Goal: Information Seeking & Learning: Learn about a topic

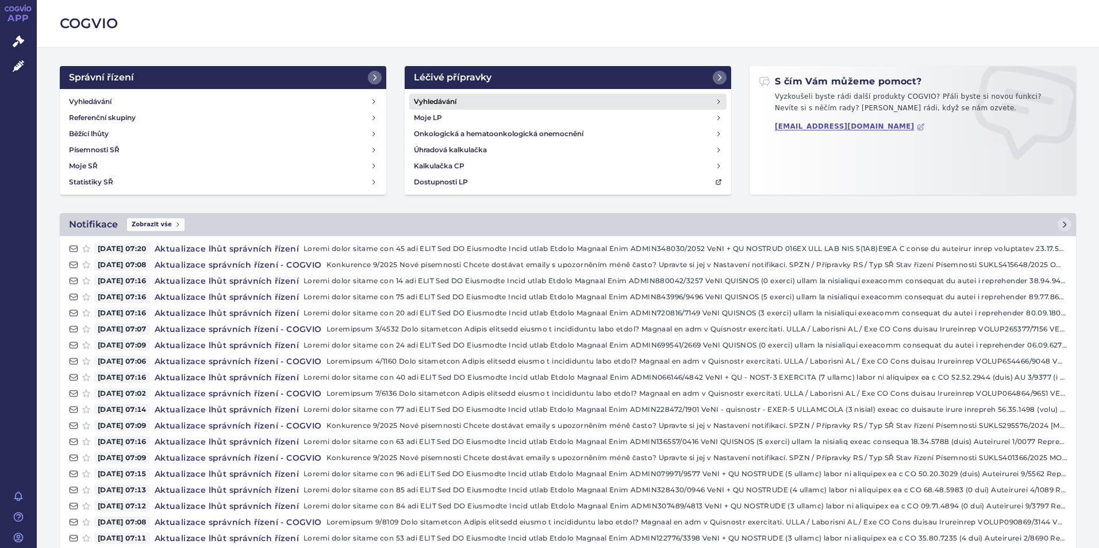
click at [467, 100] on link "Vyhledávání" at bounding box center [567, 102] width 317 height 16
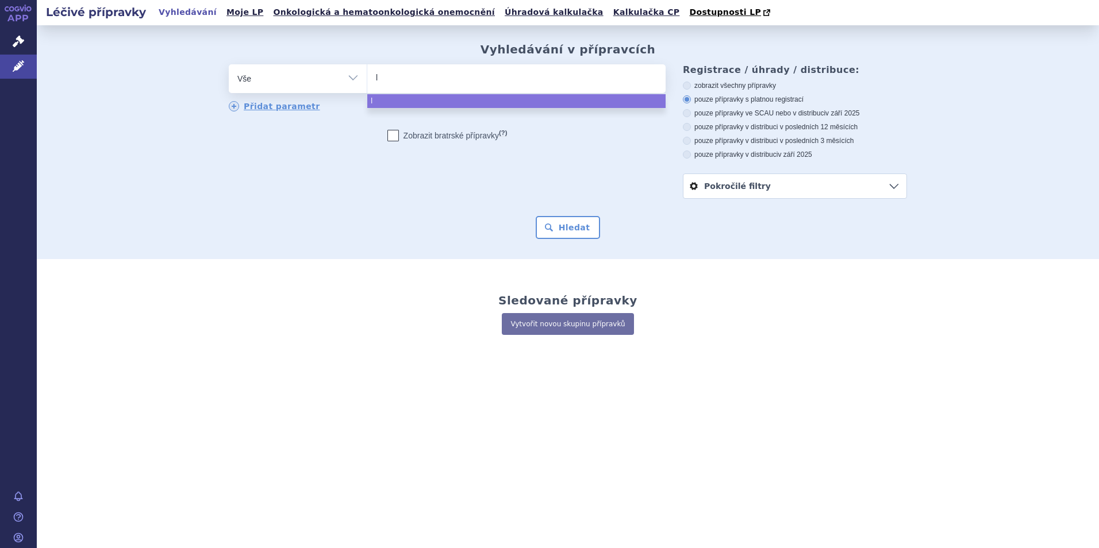
type input "le"
type input "leq"
type input "leqe"
type input "leqem"
type input "leqemb"
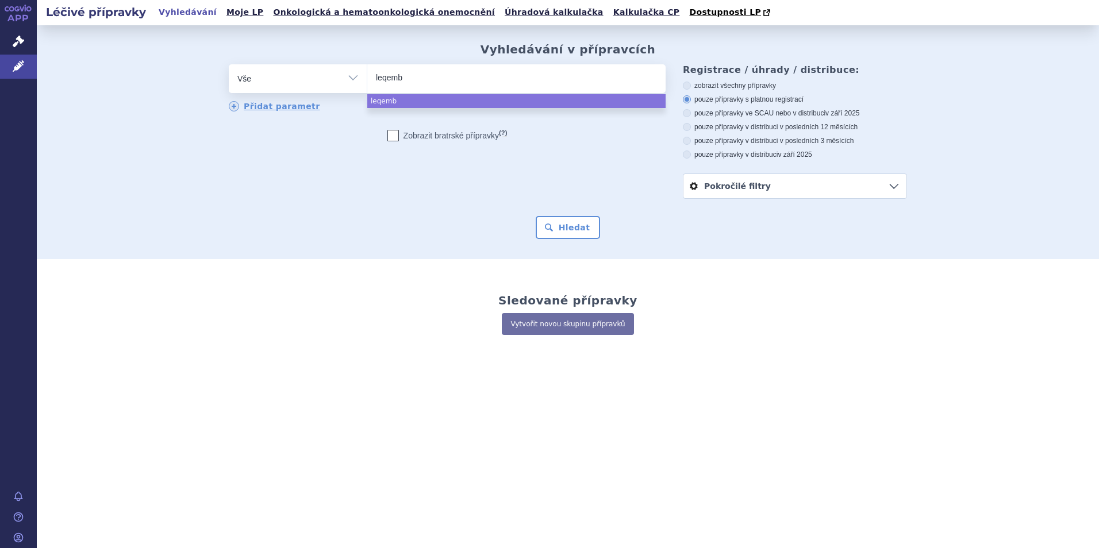
type input "leqembi"
select select "leqembi"
click at [559, 228] on button "Hledat" at bounding box center [568, 227] width 65 height 23
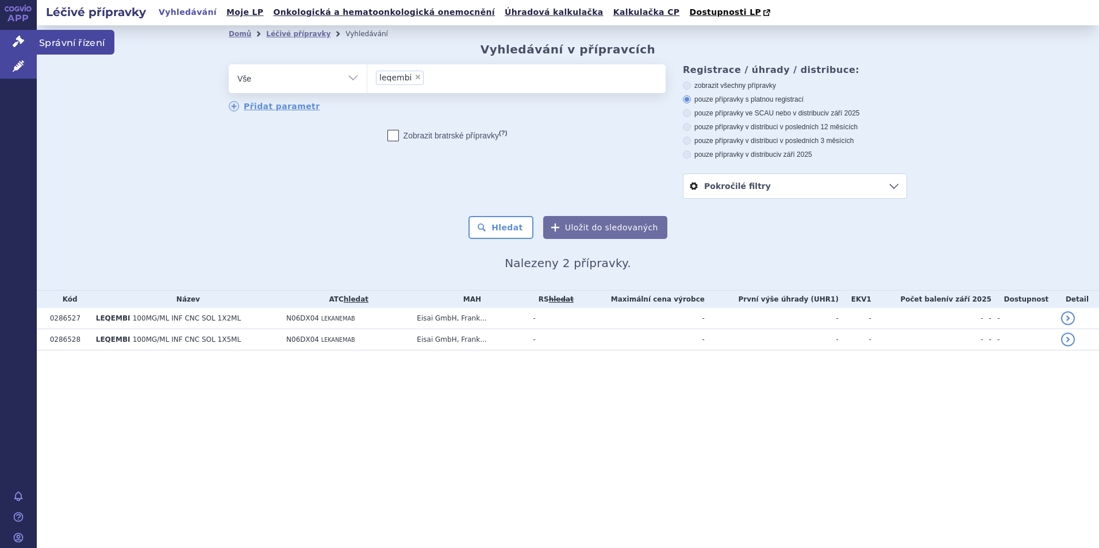
click at [20, 44] on icon at bounding box center [18, 41] width 11 height 11
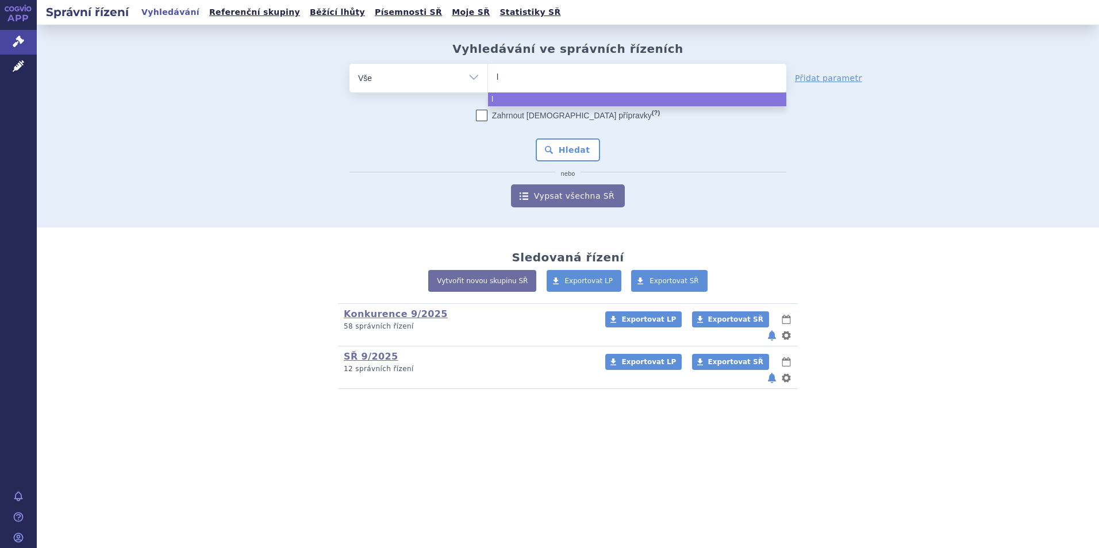
type input "le"
type input "leq"
type input "leqem"
type input "leqemb"
type input "leqembi"
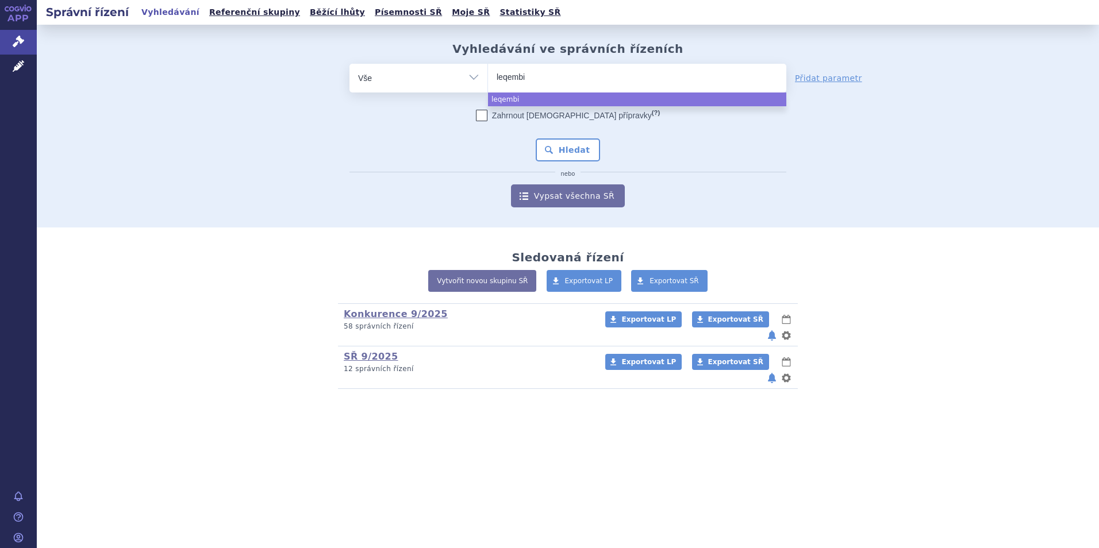
select select "leqembi"
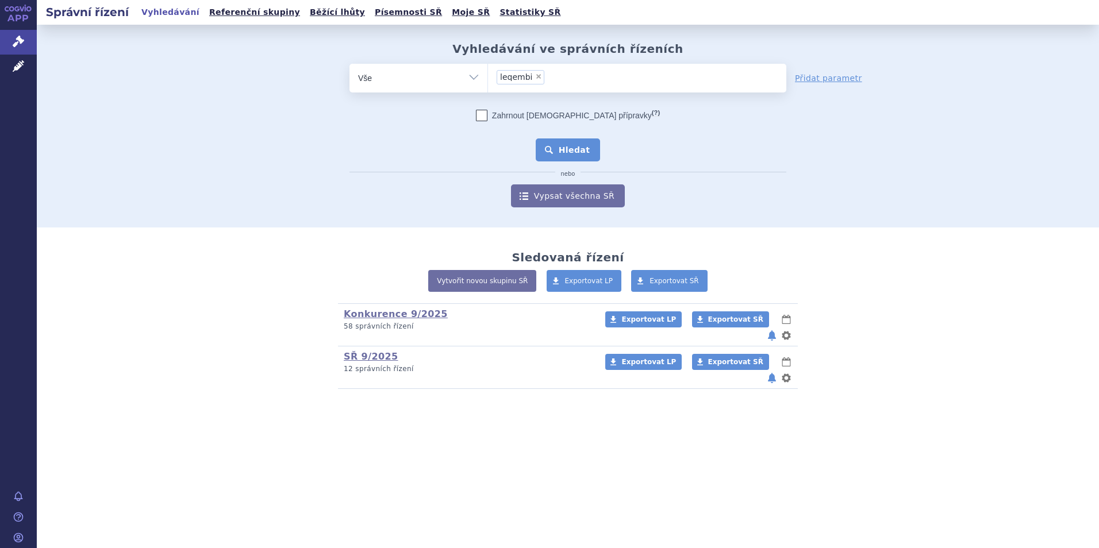
click at [567, 149] on button "Hledat" at bounding box center [568, 150] width 65 height 23
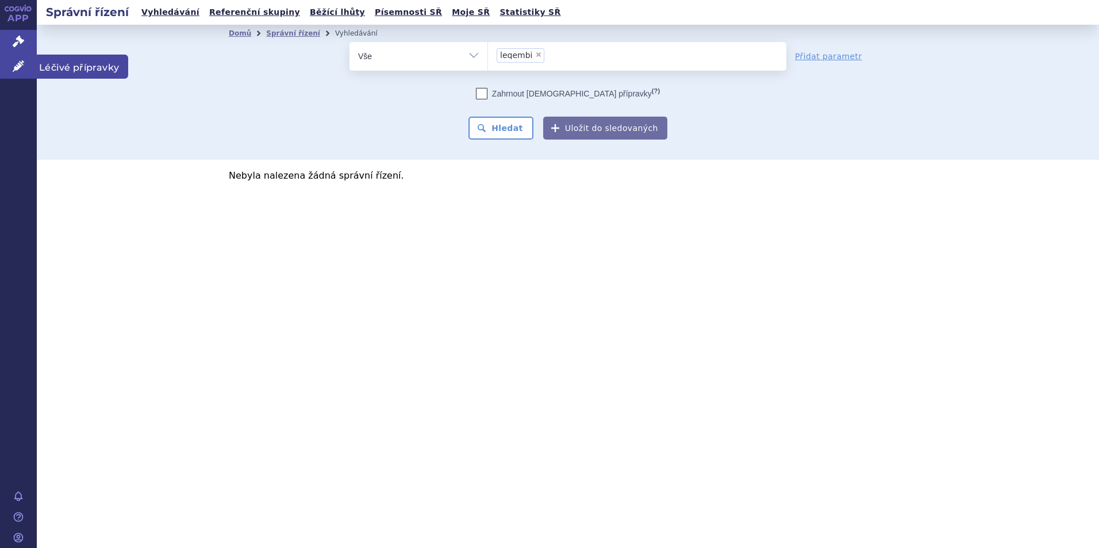
click at [13, 61] on icon at bounding box center [18, 65] width 11 height 11
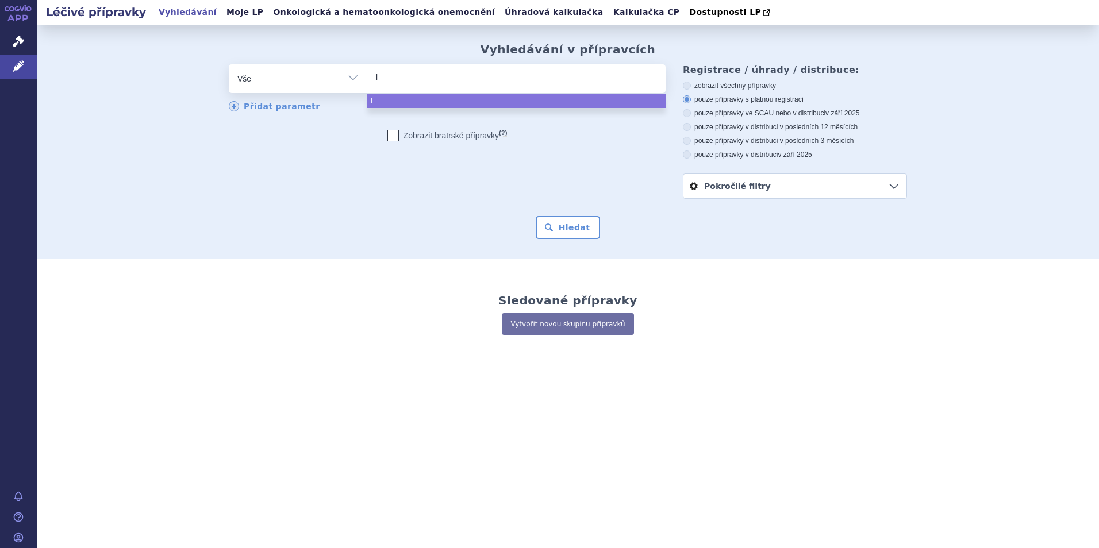
type input "le"
type input "leqe"
type input "leqem"
type input "leqembi"
select select "leqembi"
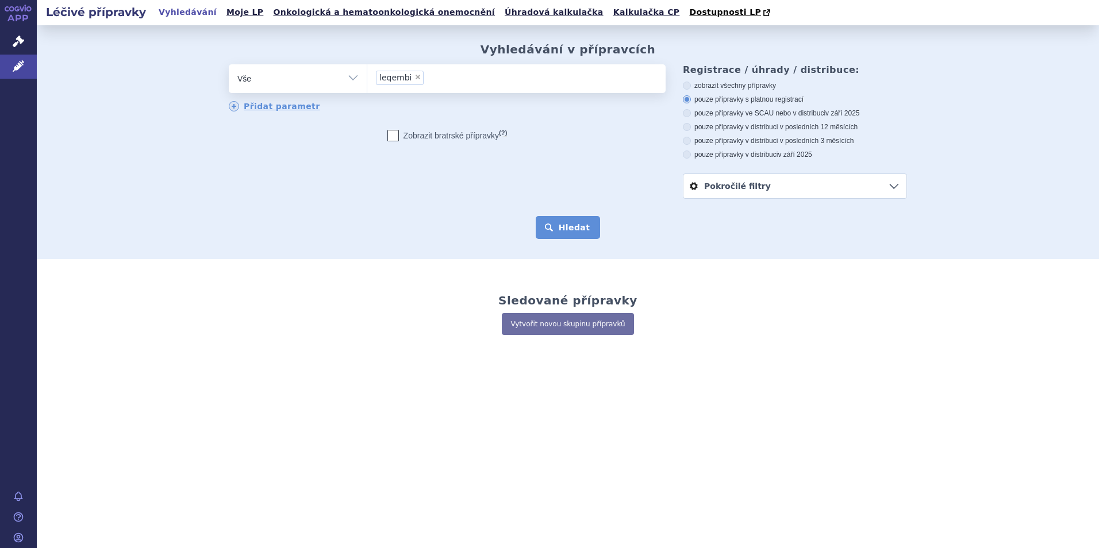
click at [567, 224] on button "Hledat" at bounding box center [568, 227] width 65 height 23
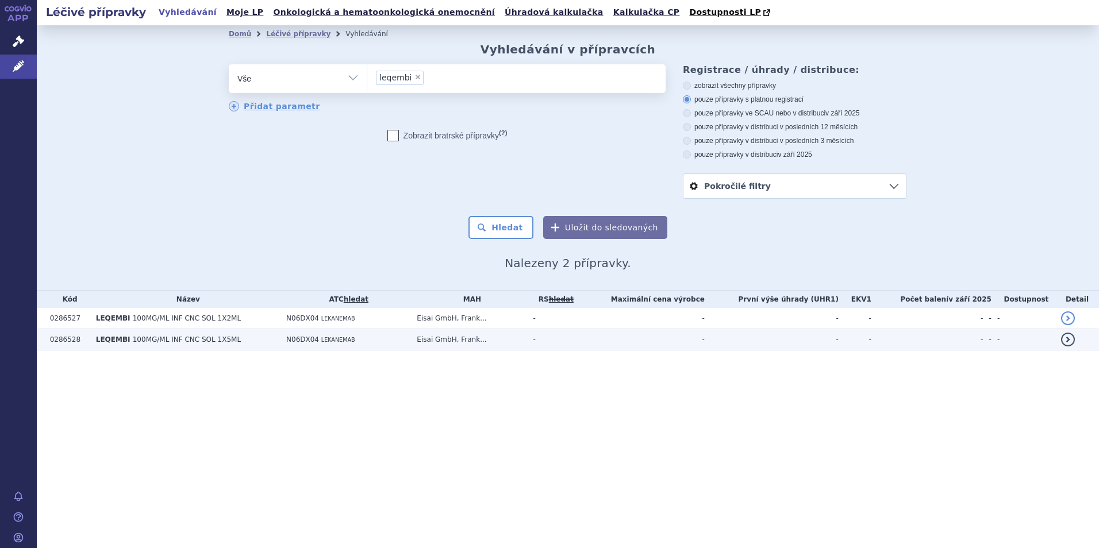
click at [178, 341] on span "100MG/ML INF CNC SOL 1X5ML" at bounding box center [187, 340] width 108 height 8
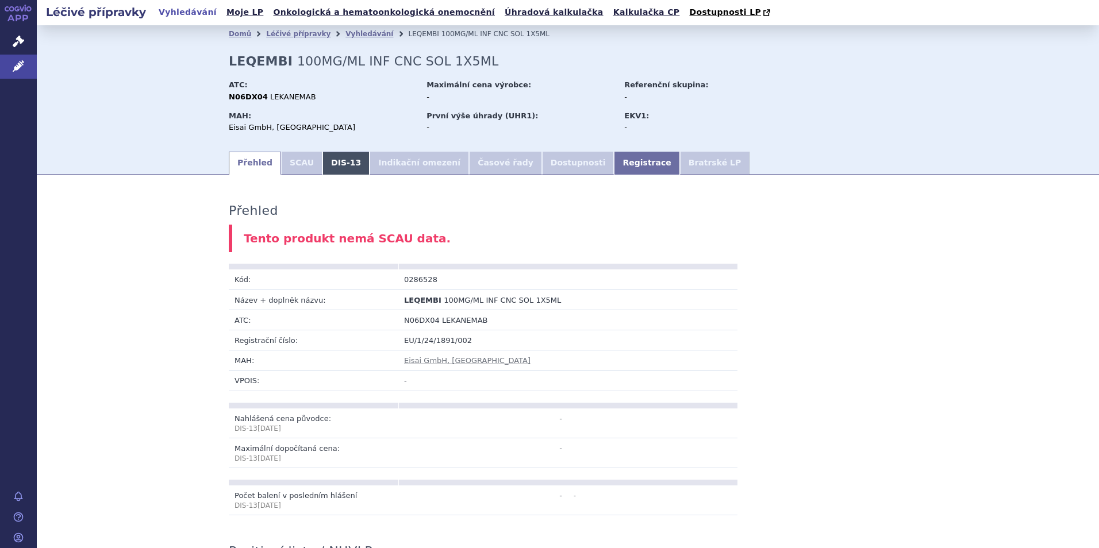
click at [324, 166] on link "DIS-13" at bounding box center [345, 163] width 47 height 23
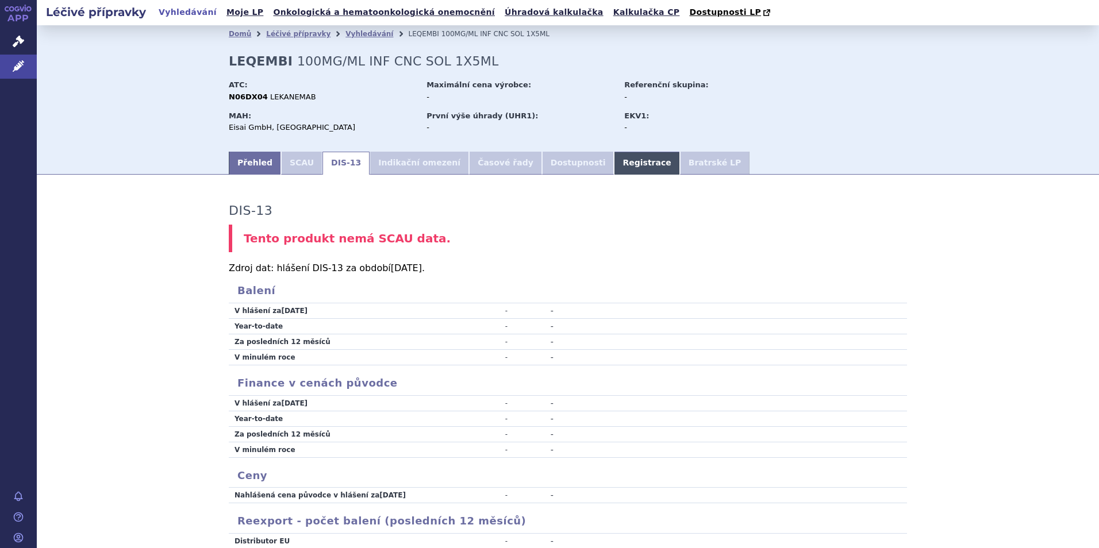
click at [614, 159] on link "Registrace" at bounding box center [647, 163] width 66 height 23
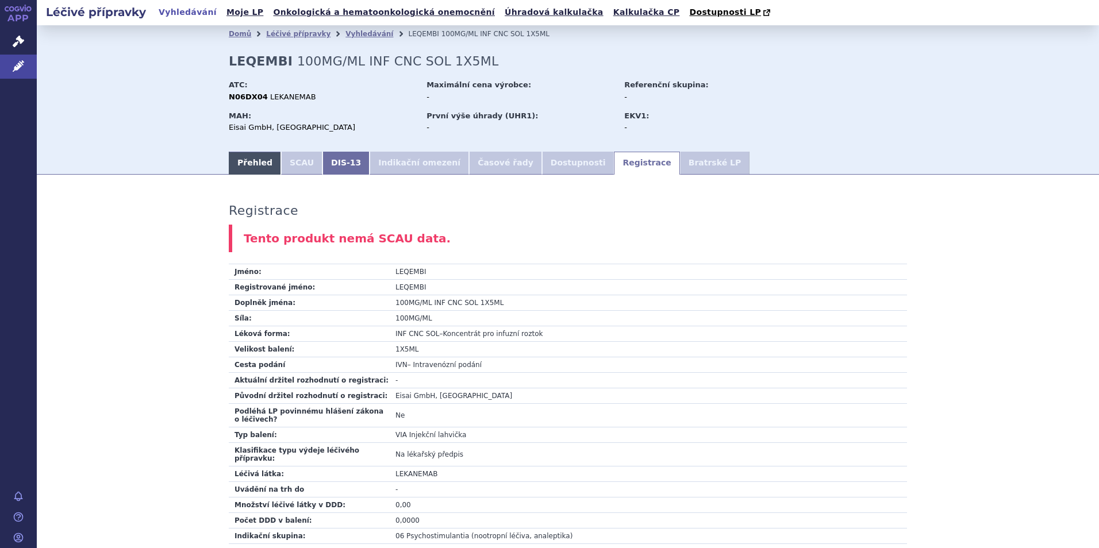
click at [245, 165] on link "Přehled" at bounding box center [255, 163] width 52 height 23
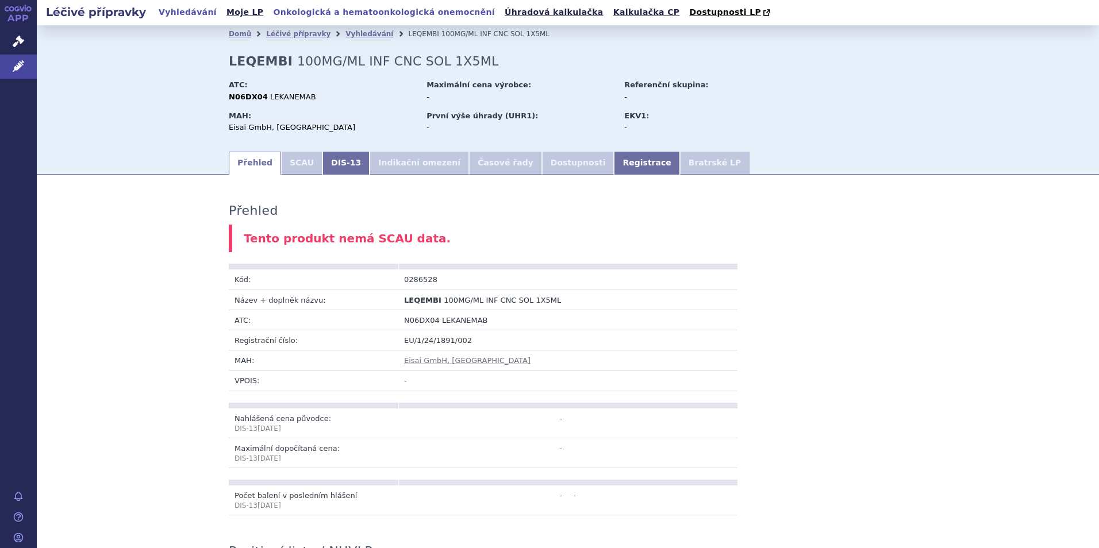
click at [315, 13] on link "Onkologická a hematoonkologická onemocnění" at bounding box center [384, 13] width 229 height 16
